Goal: Find specific page/section: Find specific page/section

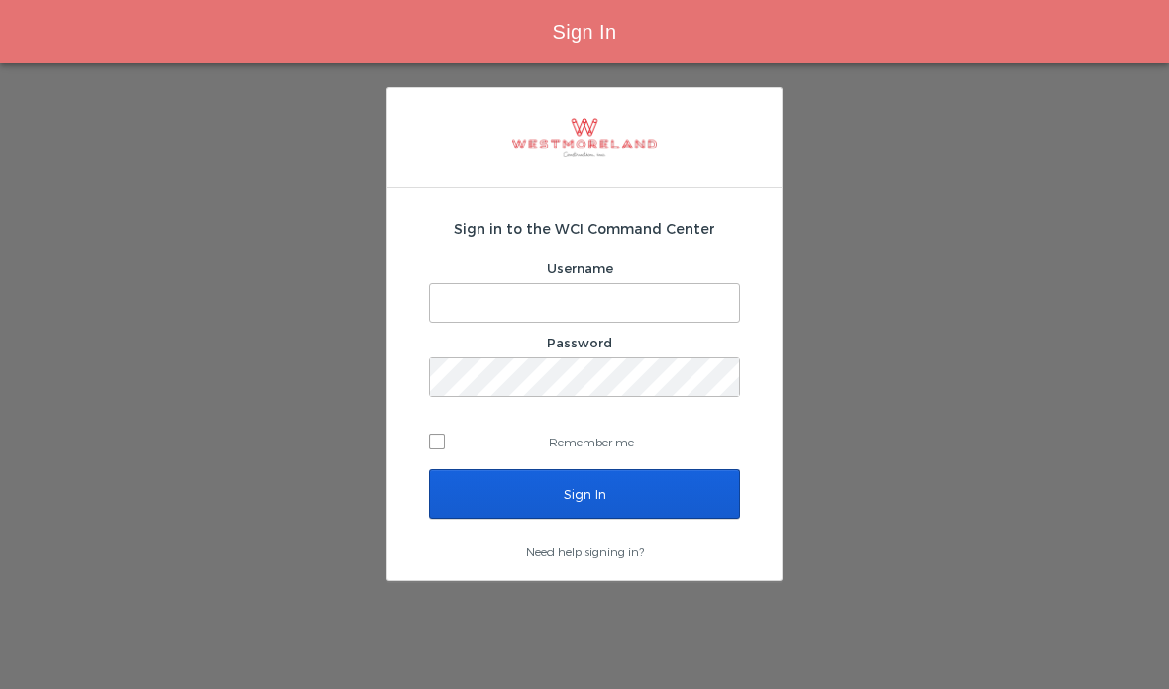
type input "[EMAIL_ADDRESS][PERSON_NAME][DOMAIN_NAME]"
click at [514, 507] on input "Sign In" at bounding box center [584, 494] width 311 height 50
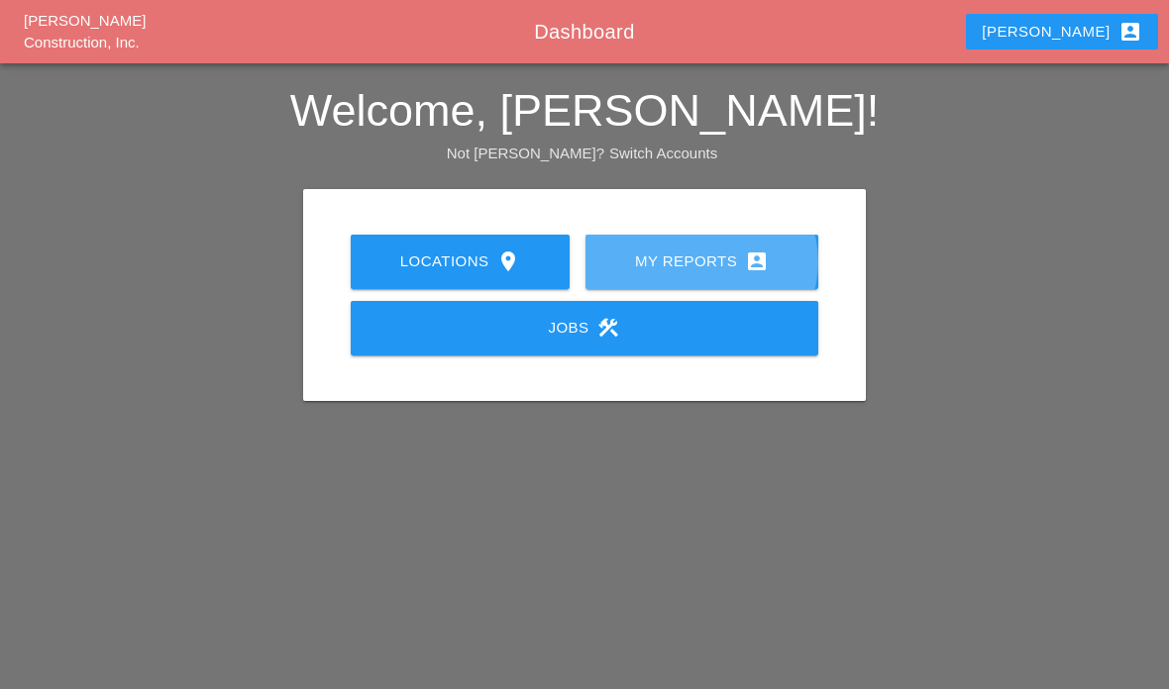
click at [664, 248] on link "My Reports account_box" at bounding box center [701, 262] width 233 height 54
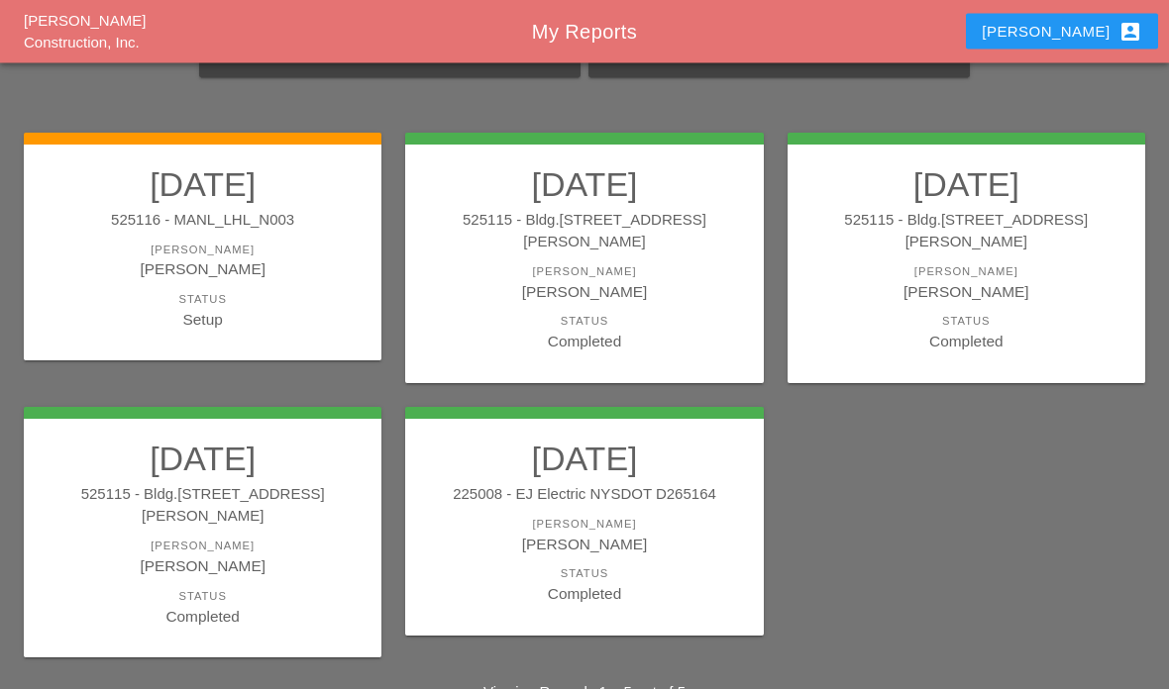
scroll to position [156, 0]
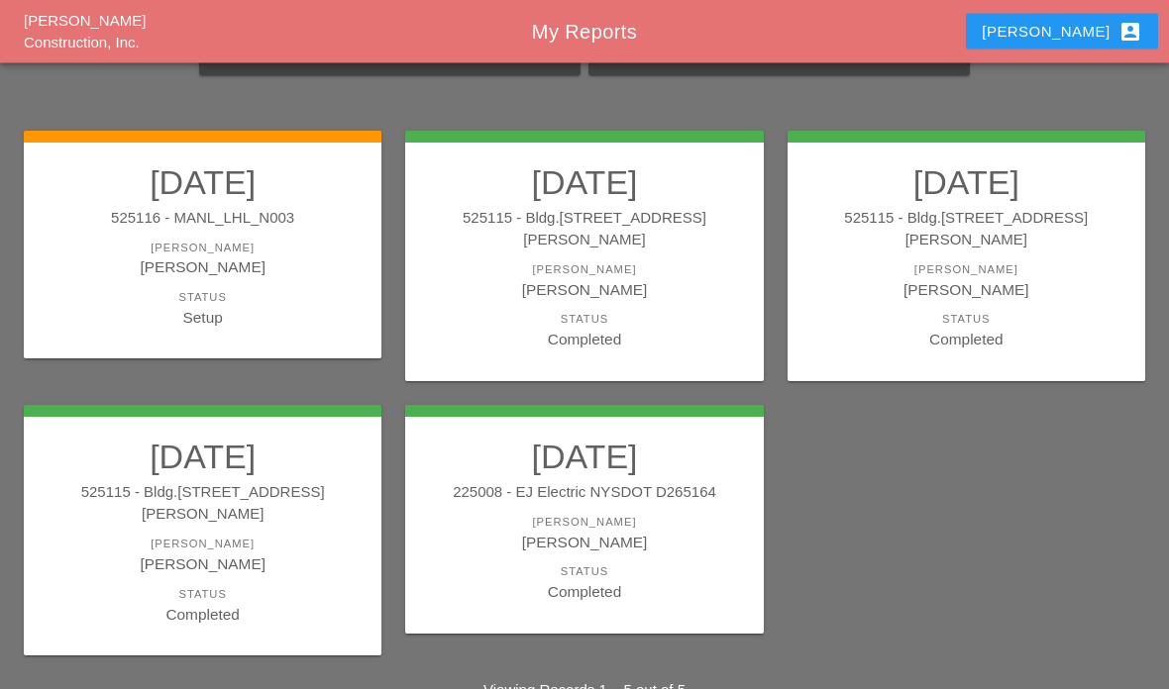
click at [562, 279] on div "Gillie Etnel" at bounding box center [584, 290] width 318 height 23
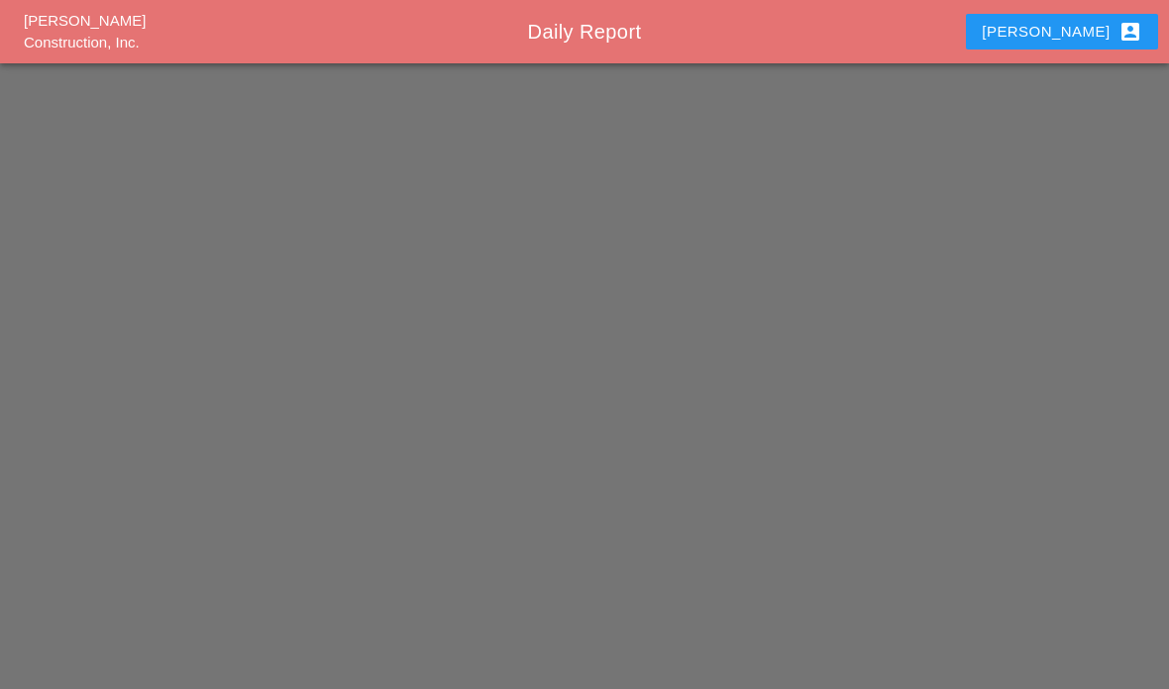
click at [539, 246] on div "Westmoreland Construction, Inc. Daily Report Gillie account_box" at bounding box center [584, 344] width 1169 height 689
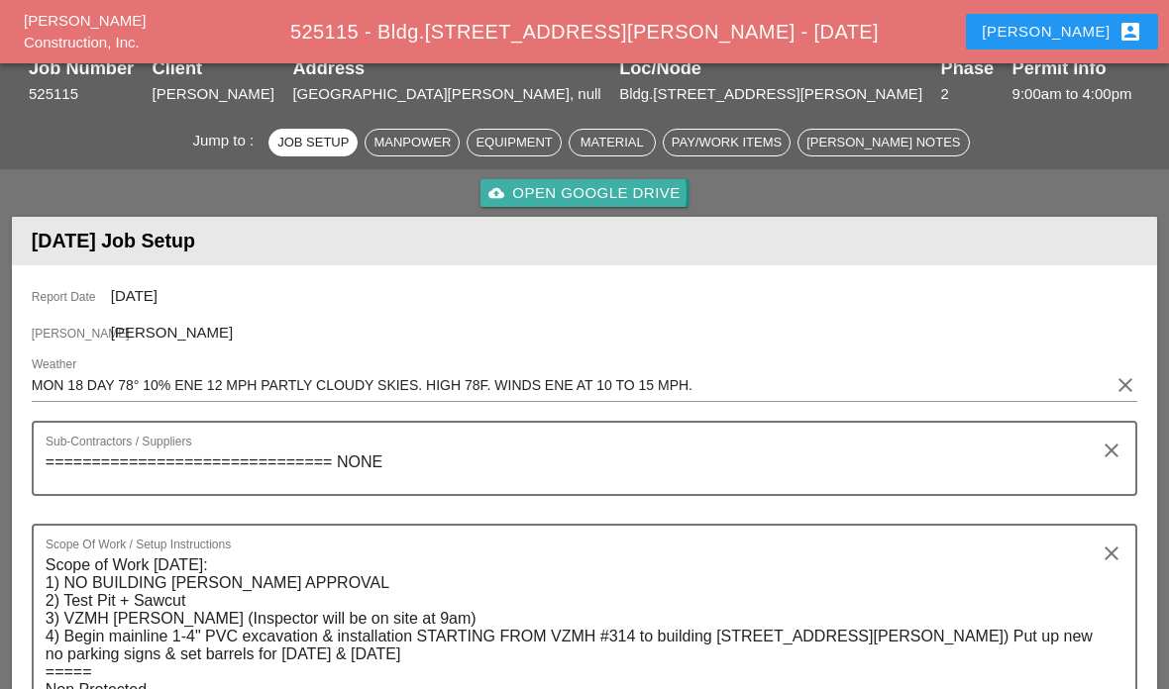
click at [575, 192] on div "cloud_upload Open Google Drive" at bounding box center [583, 193] width 191 height 23
